Goal: Communication & Community: Answer question/provide support

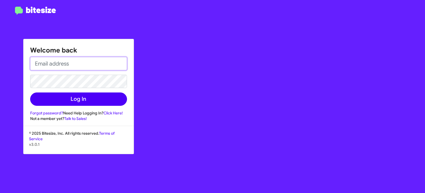
type input "[EMAIL_ADDRESS][DOMAIN_NAME]"
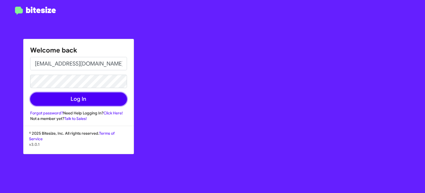
click at [108, 99] on button "Log In" at bounding box center [78, 98] width 97 height 13
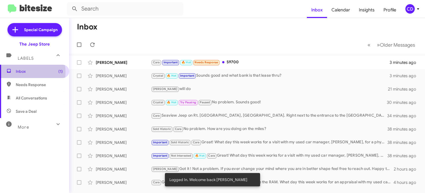
click at [22, 72] on span "Inbox (1)" at bounding box center [39, 71] width 47 height 6
click at [27, 83] on span "Needs Response" at bounding box center [39, 85] width 47 height 6
type input "in:needs-response"
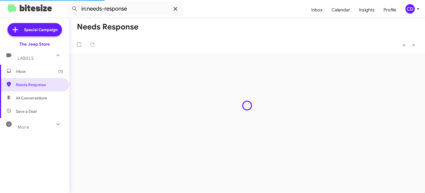
click at [173, 8] on icon at bounding box center [175, 9] width 7 height 7
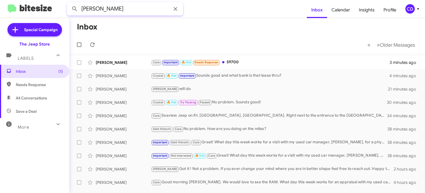
type input "[PERSON_NAME]"
click at [69, 3] on button at bounding box center [74, 8] width 11 height 11
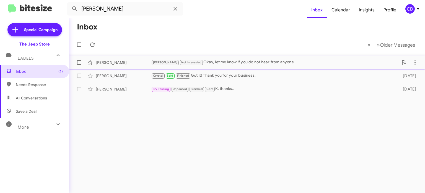
click at [265, 65] on div "[PERSON_NAME] Not Interested Okay, let me know if you do not hear from anyone." at bounding box center [275, 62] width 248 height 6
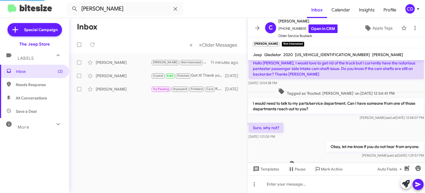
scroll to position [186, 0]
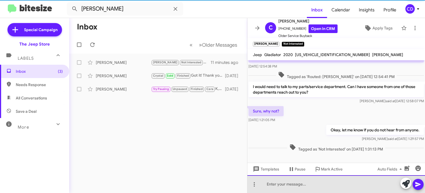
click at [307, 183] on div at bounding box center [337, 184] width 178 height 18
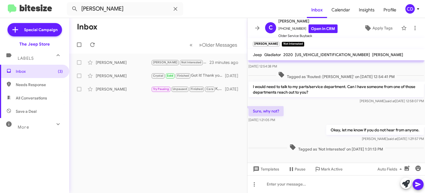
click at [198, 104] on div "Inbox « Previous » Next Older Messages [PERSON_NAME] [PERSON_NAME] Not Interest…" at bounding box center [158, 105] width 178 height 174
